Goal: Task Accomplishment & Management: Manage account settings

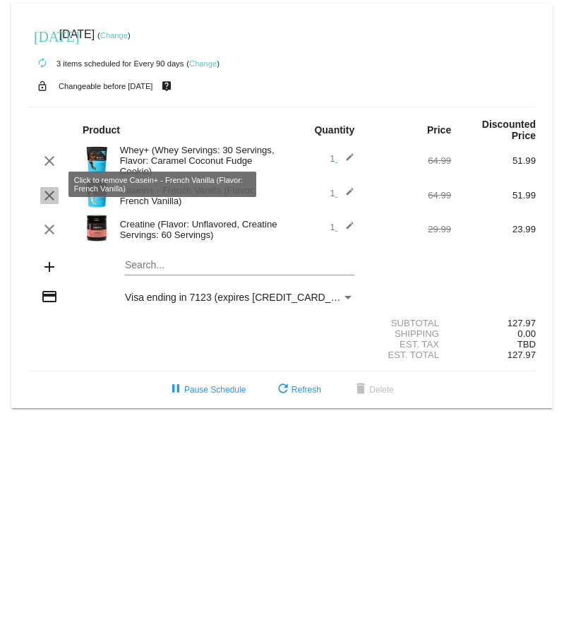
click at [53, 187] on mat-icon "clear" at bounding box center [49, 195] width 17 height 17
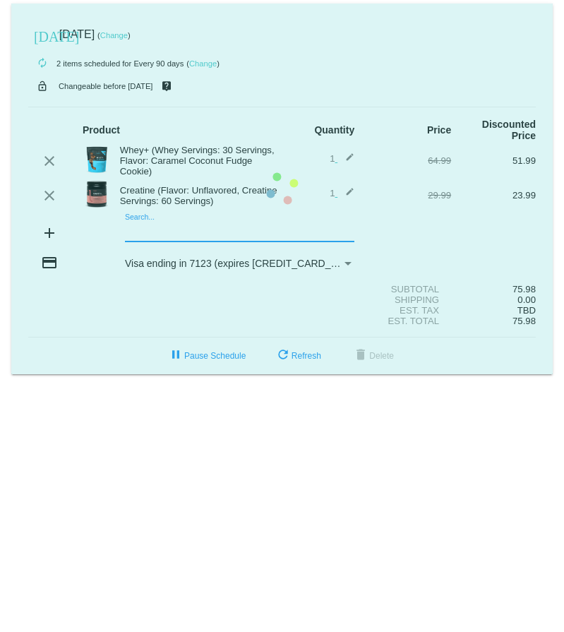
click at [227, 225] on mat-card "[DATE] [DATE] ( Change ) autorenew 2 items scheduled for Every 90 days ( Change…" at bounding box center [282, 189] width 542 height 371
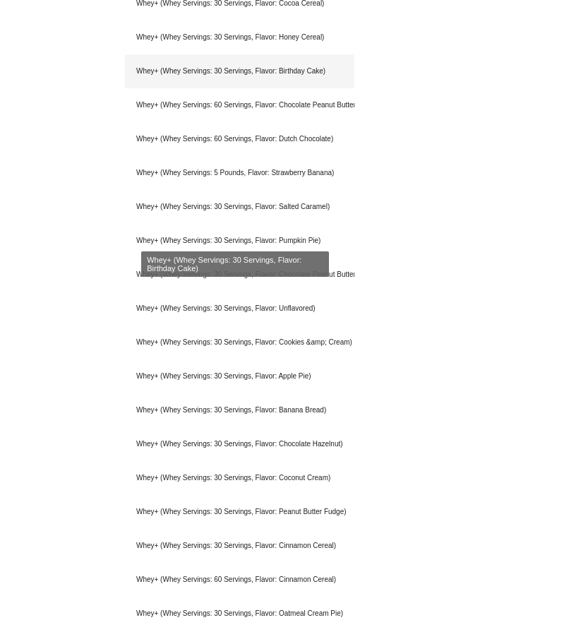
scroll to position [428, 0]
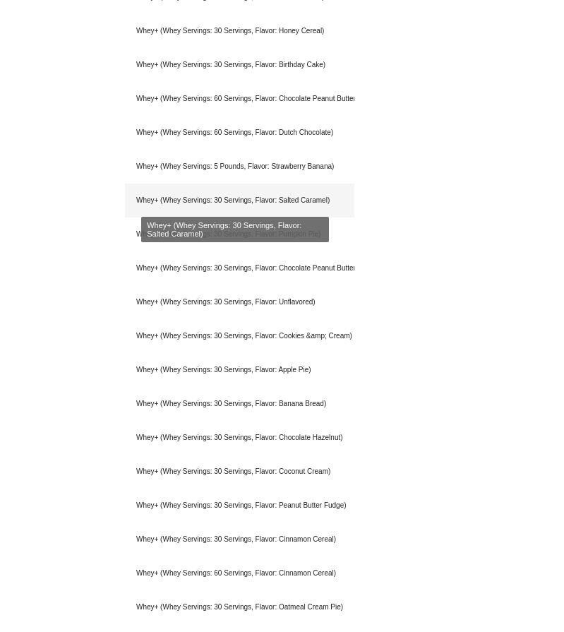
type input "whey"
click at [280, 195] on div "Whey+ (Whey Servings: 30 Servings, Flavor: Salted Caramel)" at bounding box center [239, 201] width 229 height 34
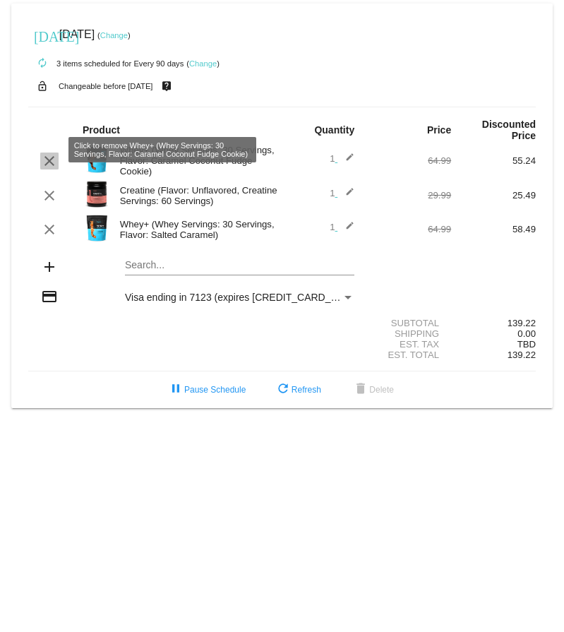
click at [51, 153] on mat-icon "clear" at bounding box center [49, 161] width 17 height 17
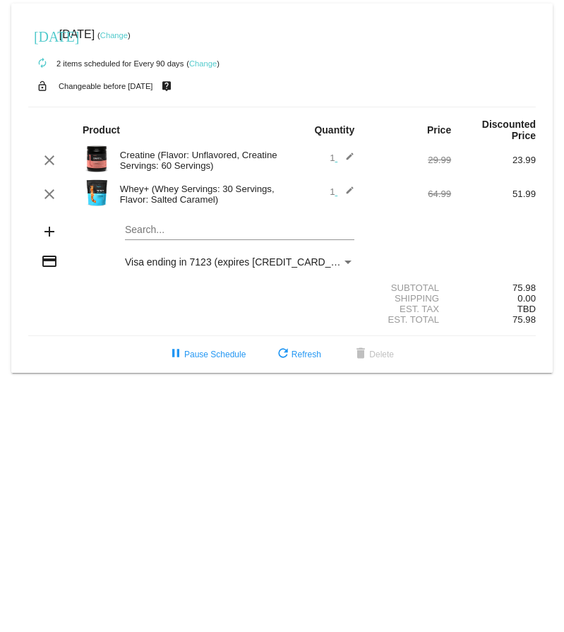
click at [128, 36] on link "Change" at bounding box center [114, 35] width 28 height 8
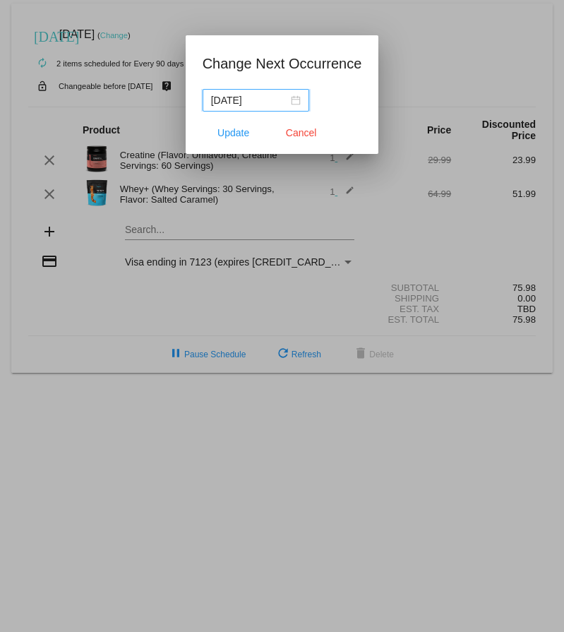
click at [284, 105] on div "[DATE]" at bounding box center [256, 101] width 90 height 16
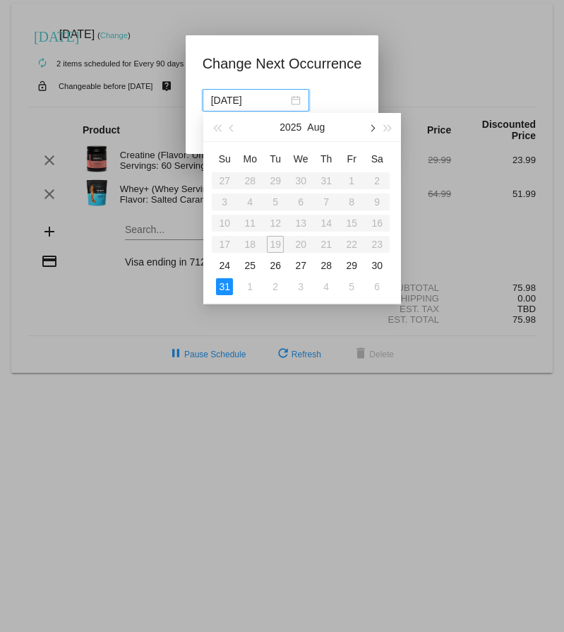
click at [376, 128] on button "button" at bounding box center [372, 127] width 16 height 28
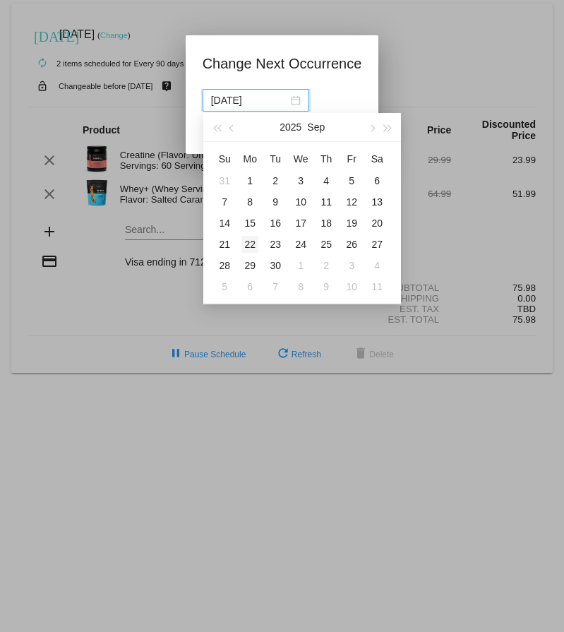
click at [250, 241] on div "22" at bounding box center [249, 244] width 17 height 17
type input "[DATE]"
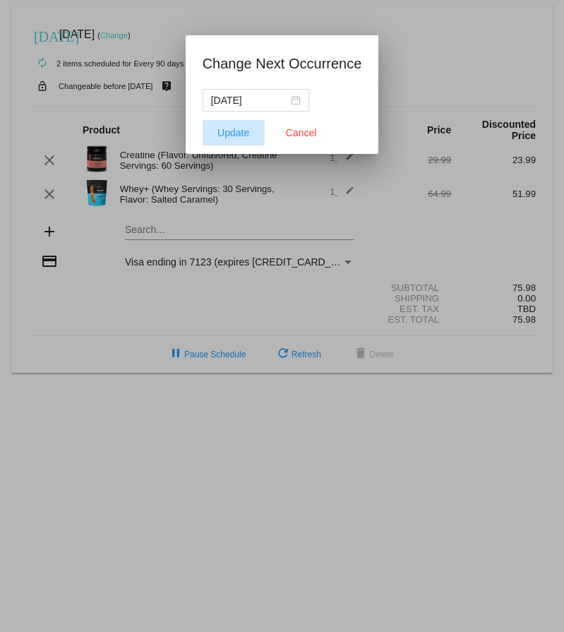
click at [219, 126] on button "Update" at bounding box center [234, 132] width 62 height 25
